Goal: Information Seeking & Learning: Learn about a topic

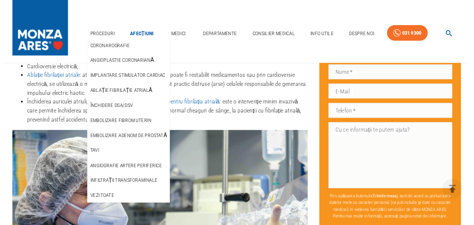
scroll to position [3006, 0]
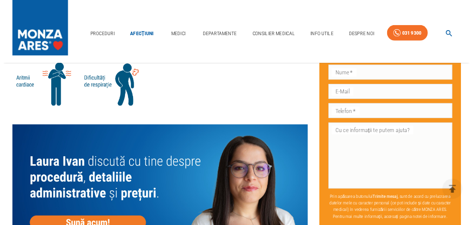
scroll to position [2143, 0]
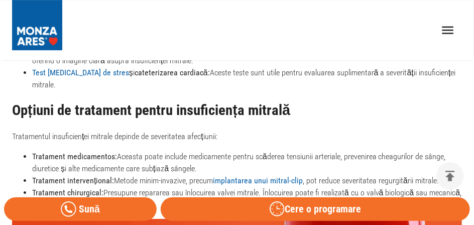
scroll to position [1849, 0]
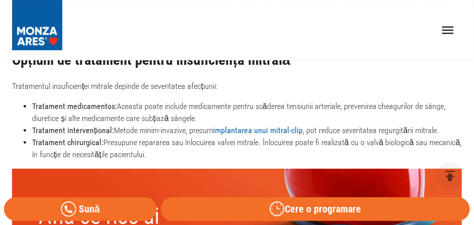
click at [249, 125] on strong "implantarea unui mitral-clip" at bounding box center [258, 130] width 90 height 10
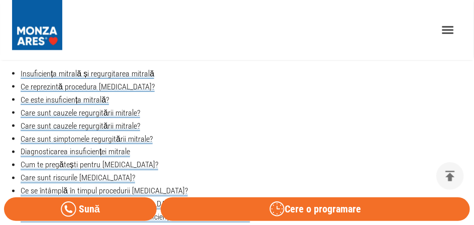
scroll to position [326, 0]
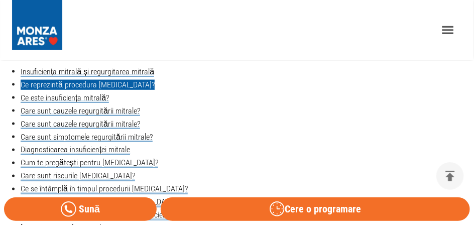
click at [52, 84] on link "Ce reprezintă procedura MitraClip?" at bounding box center [88, 85] width 134 height 10
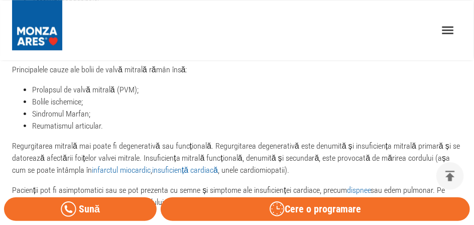
scroll to position [1684, 0]
click at [200, 198] on link "fibrilație atrială" at bounding box center [208, 203] width 47 height 10
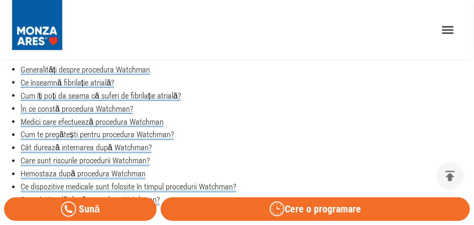
scroll to position [351, 0]
